Goal: Find specific page/section: Find specific page/section

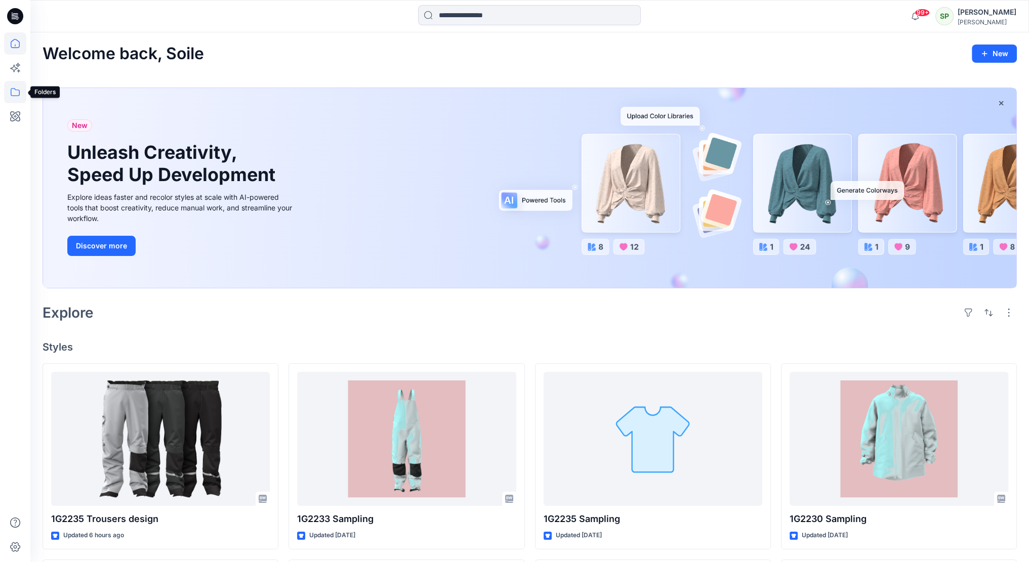
click at [16, 91] on icon at bounding box center [15, 92] width 22 height 22
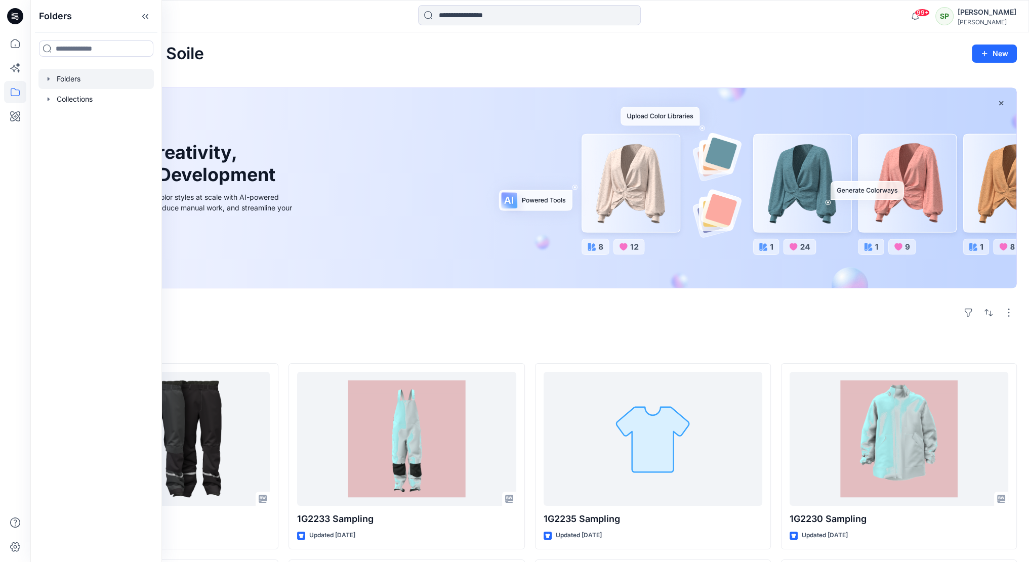
click at [69, 82] on div at bounding box center [95, 79] width 115 height 20
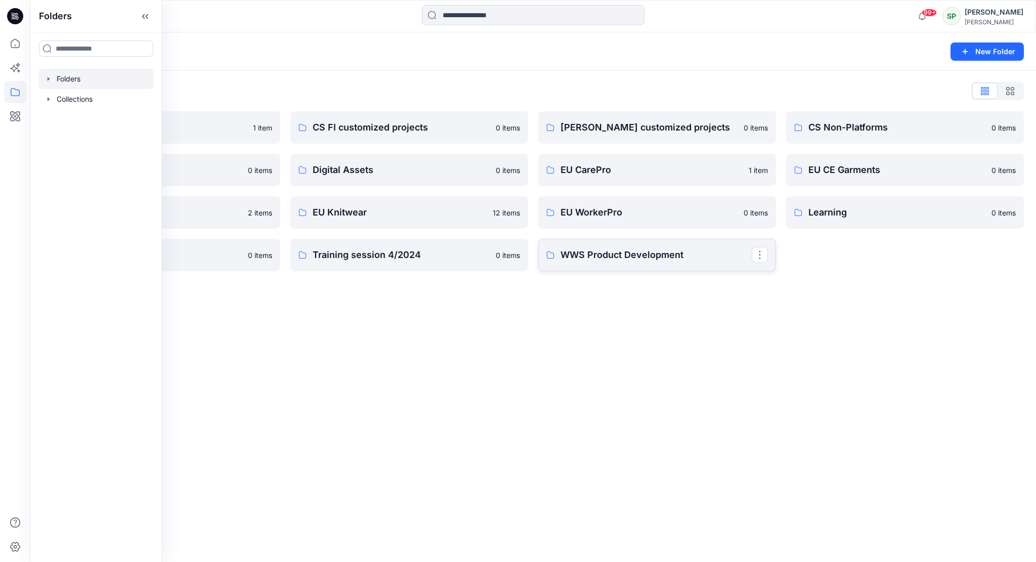
click at [683, 259] on p "WWS Product Development" at bounding box center [656, 255] width 191 height 14
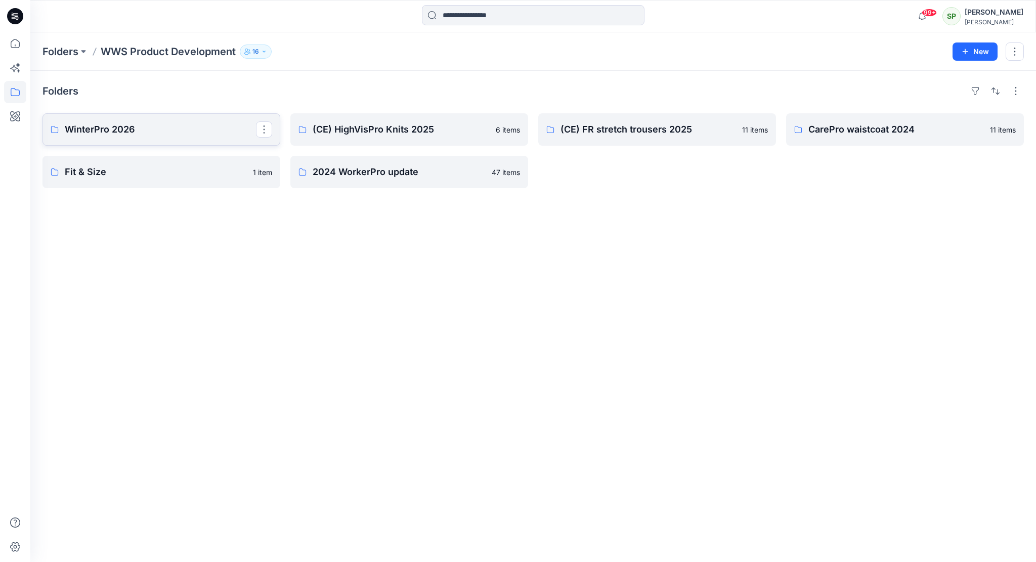
click at [161, 136] on p "WinterPro 2026" at bounding box center [160, 129] width 191 height 14
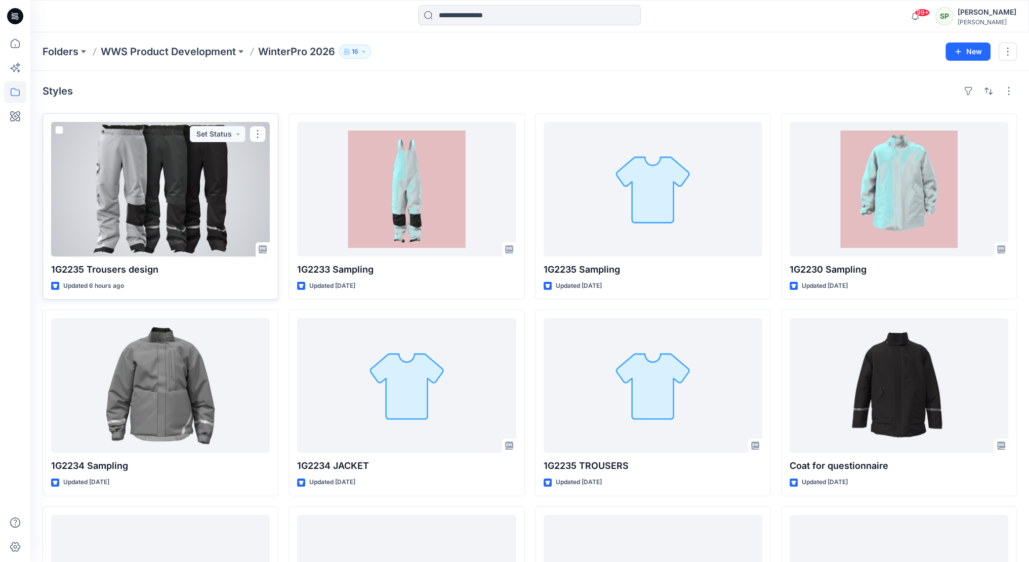
click at [173, 180] on div at bounding box center [160, 189] width 219 height 135
